Goal: Transaction & Acquisition: Download file/media

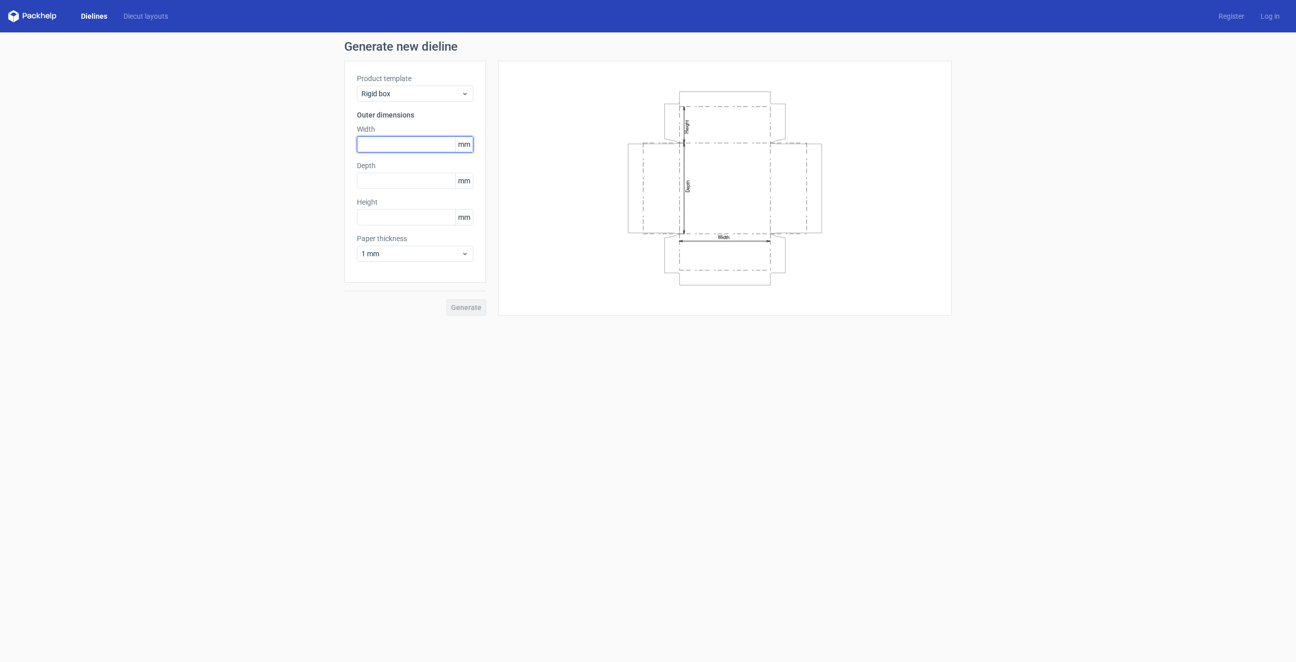
click at [370, 139] on input "text" at bounding box center [415, 144] width 116 height 16
type input "308"
click at [377, 185] on input "text" at bounding box center [415, 181] width 116 height 16
type input "207"
type input "40"
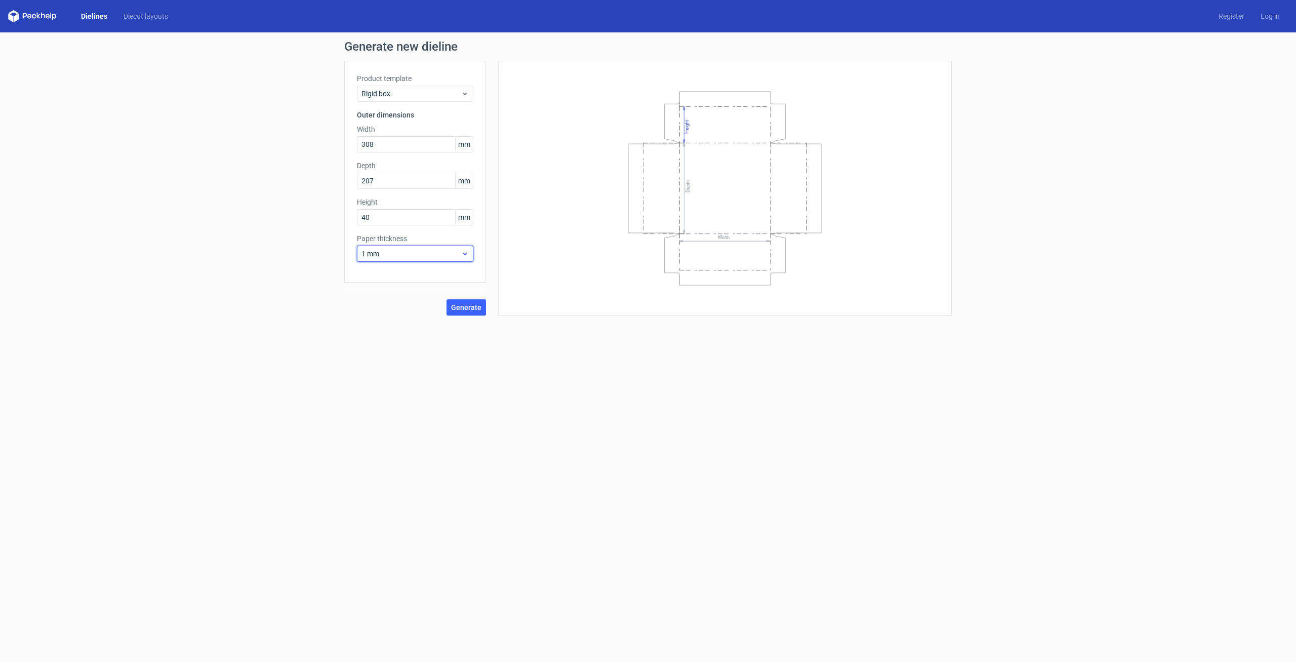
click at [395, 252] on span "1 mm" at bounding box center [411, 254] width 100 height 10
click at [391, 273] on div "0.4 mm" at bounding box center [415, 276] width 108 height 16
click at [461, 309] on span "Generate" at bounding box center [466, 307] width 30 height 7
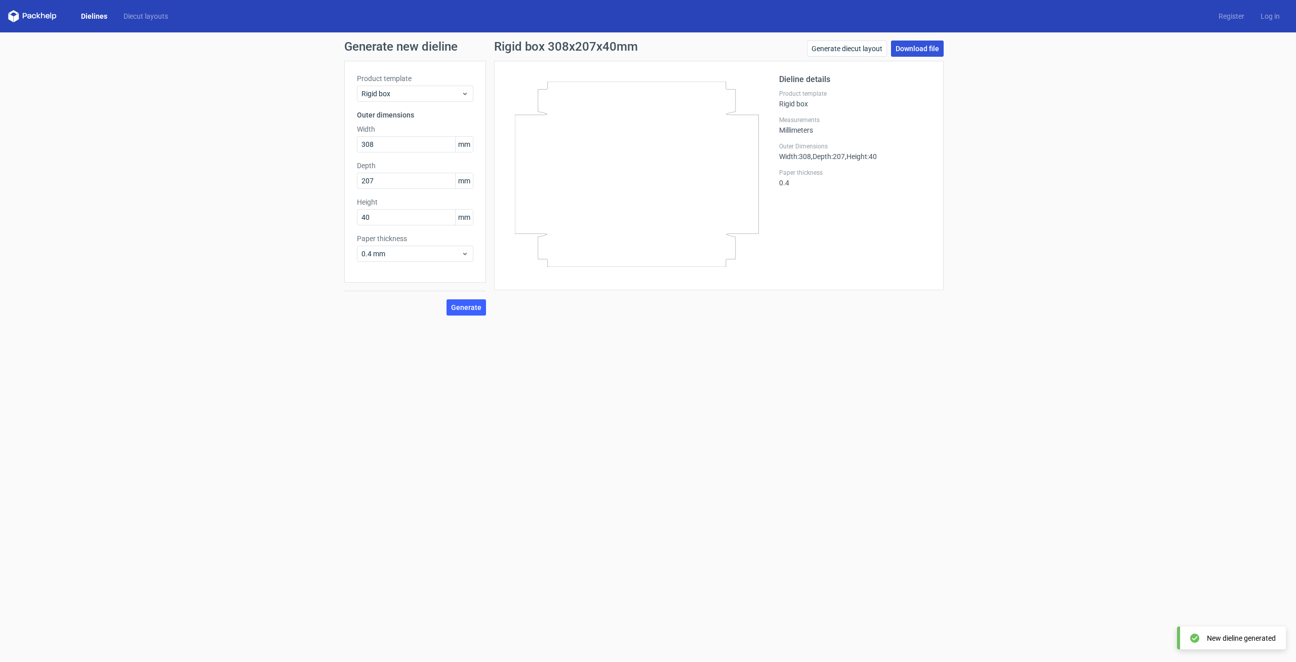
click at [927, 45] on link "Download file" at bounding box center [917, 48] width 53 height 16
click at [910, 52] on link "Download file" at bounding box center [917, 48] width 53 height 16
click at [919, 56] on link "Download file" at bounding box center [917, 48] width 53 height 16
click at [461, 310] on span "Generate" at bounding box center [466, 307] width 30 height 7
click at [930, 50] on link "Download file" at bounding box center [917, 48] width 53 height 16
